Goal: Task Accomplishment & Management: Manage account settings

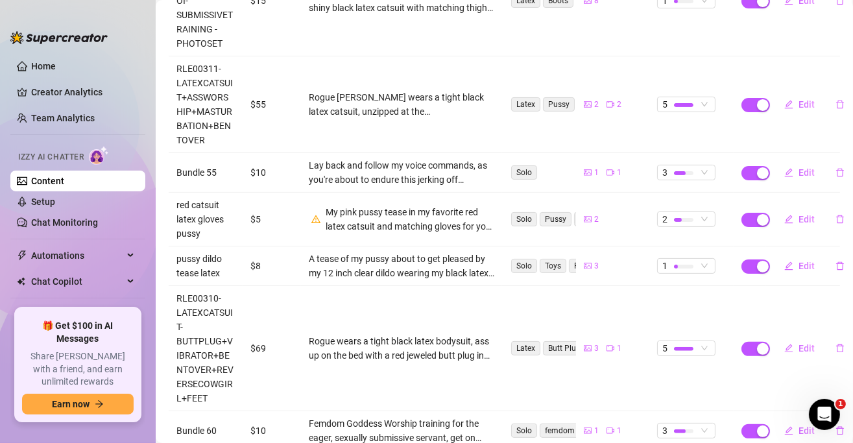
scroll to position [388, 0]
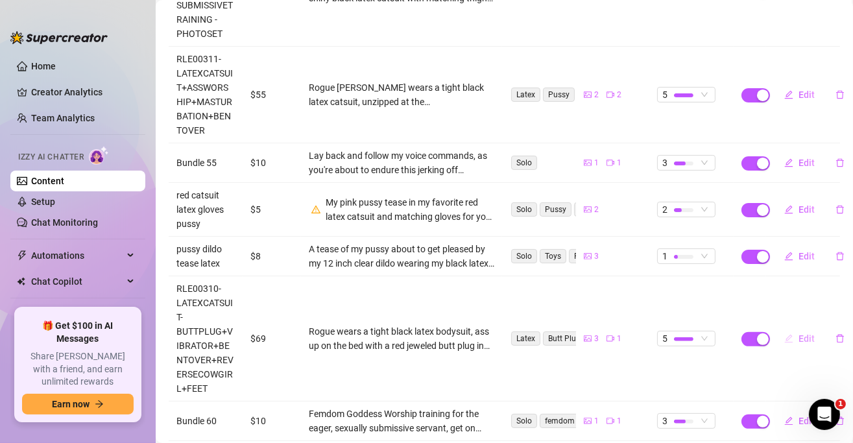
click at [789, 328] on button "Edit" at bounding box center [799, 338] width 51 height 21
type textarea "My first time ever wearing a butt plug on camera for you 💋"
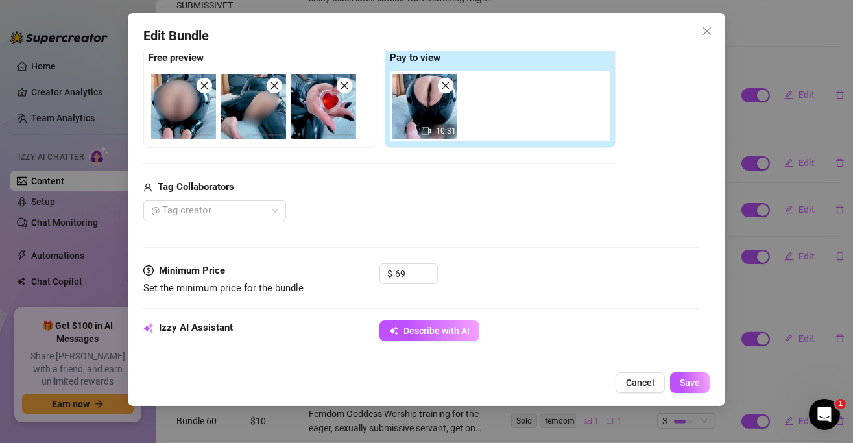
scroll to position [129, 0]
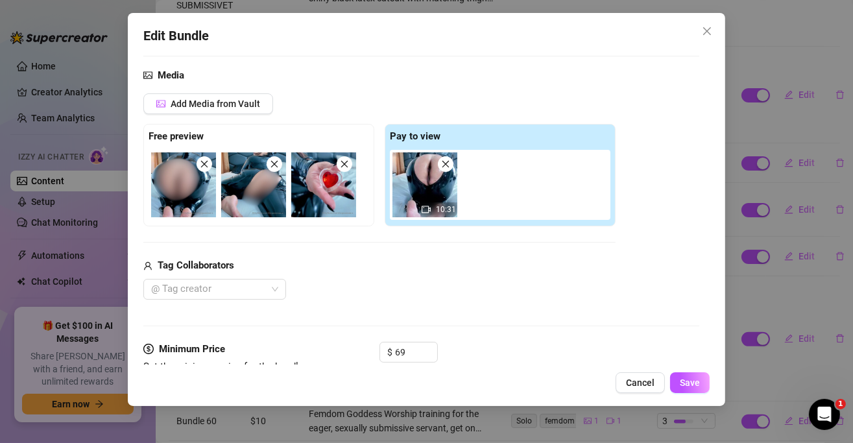
click at [713, 28] on span "Close" at bounding box center [707, 31] width 21 height 10
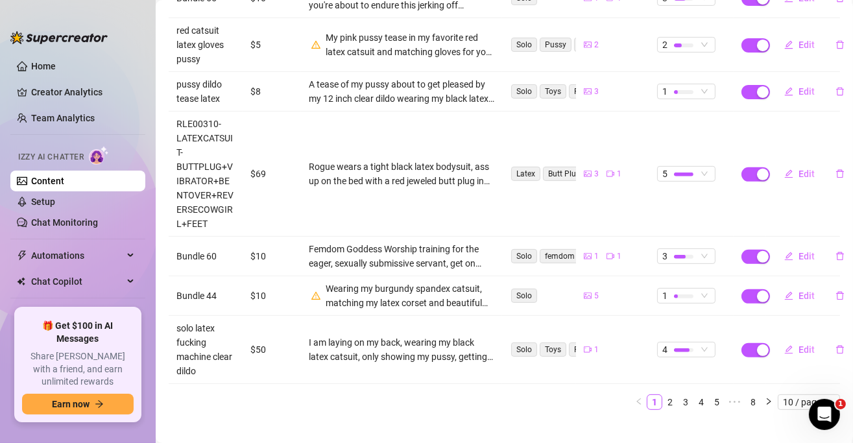
scroll to position [564, 0]
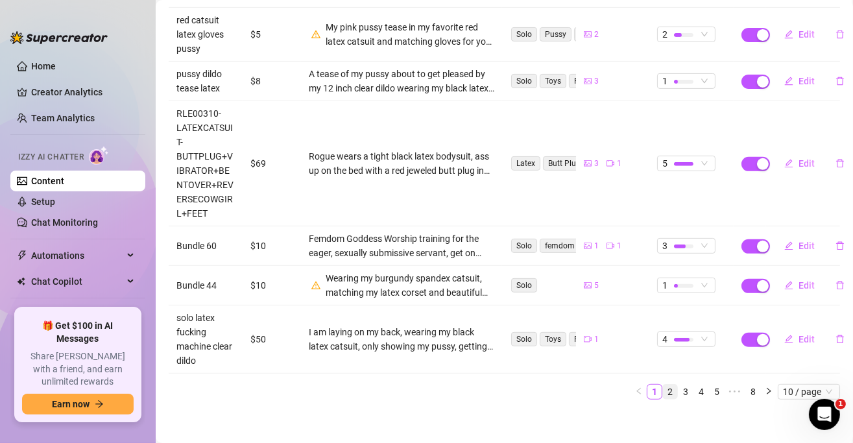
click at [663, 385] on link "2" at bounding box center [670, 392] width 14 height 14
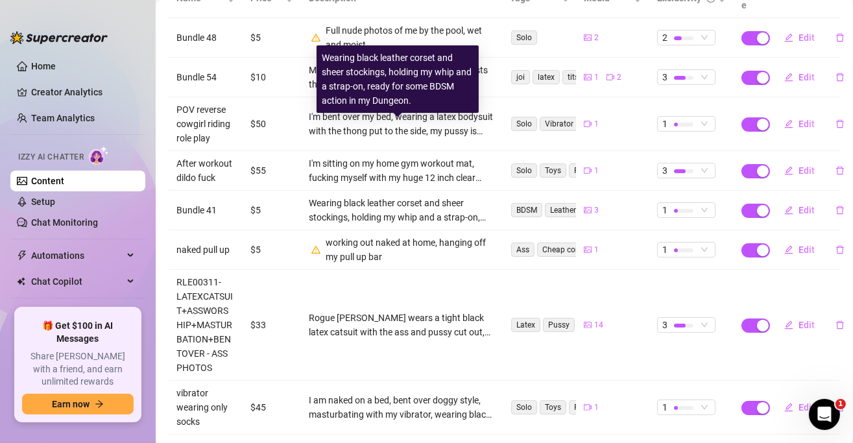
scroll to position [335, 0]
